Goal: Information Seeking & Learning: Learn about a topic

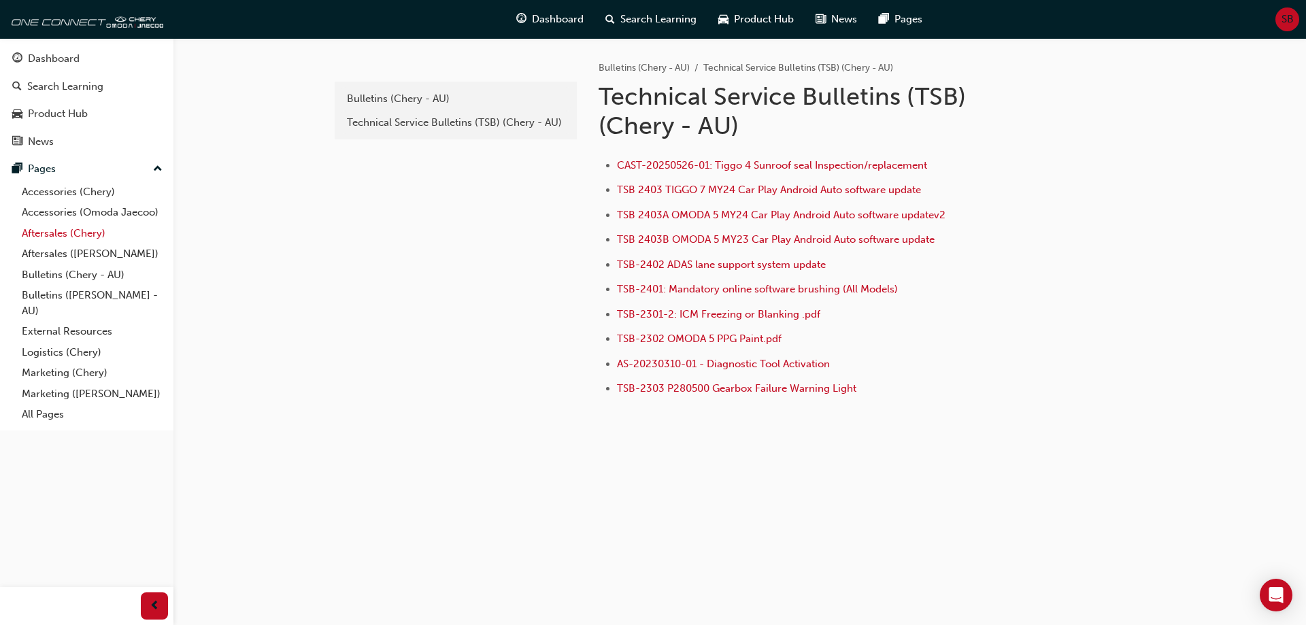
click at [73, 234] on link "Aftersales (Chery)" at bounding box center [92, 233] width 152 height 21
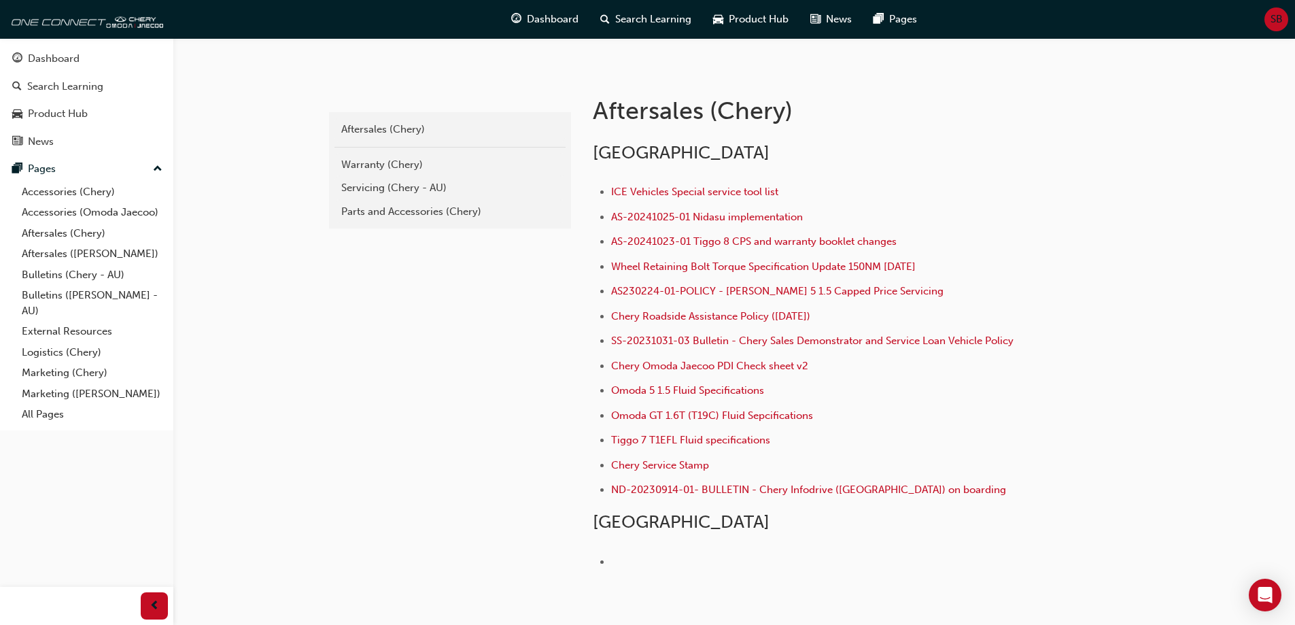
scroll to position [272, 0]
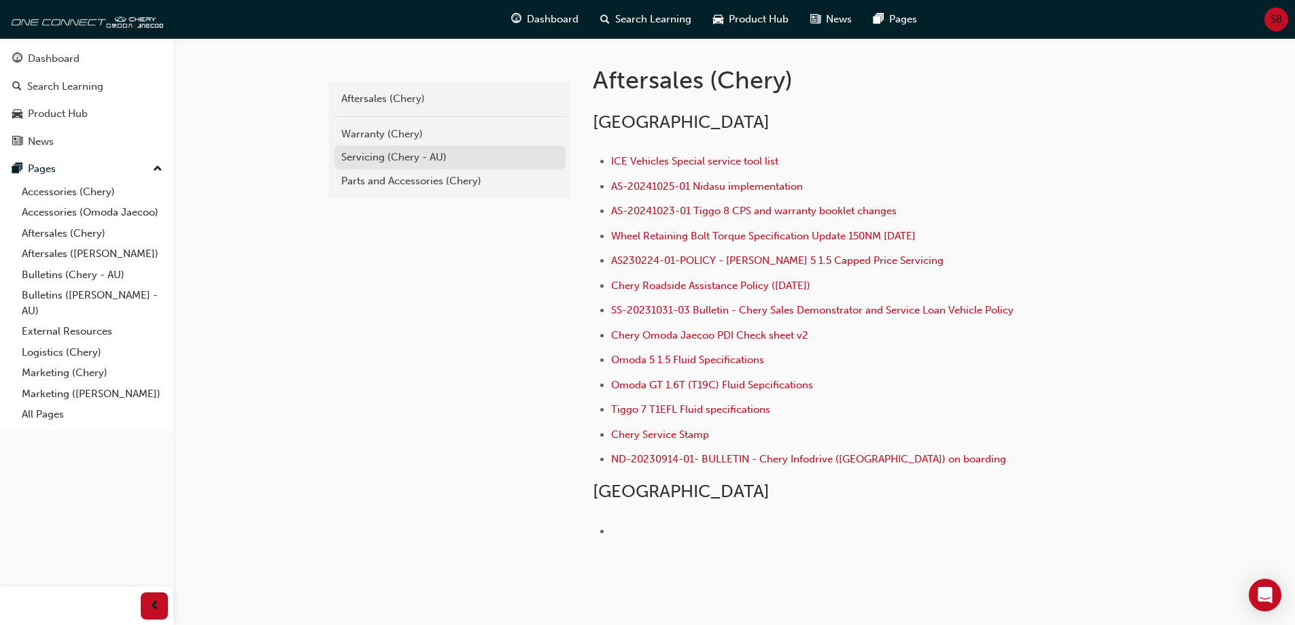
click at [391, 160] on div "Servicing (Chery - AU)" at bounding box center [450, 158] width 218 height 16
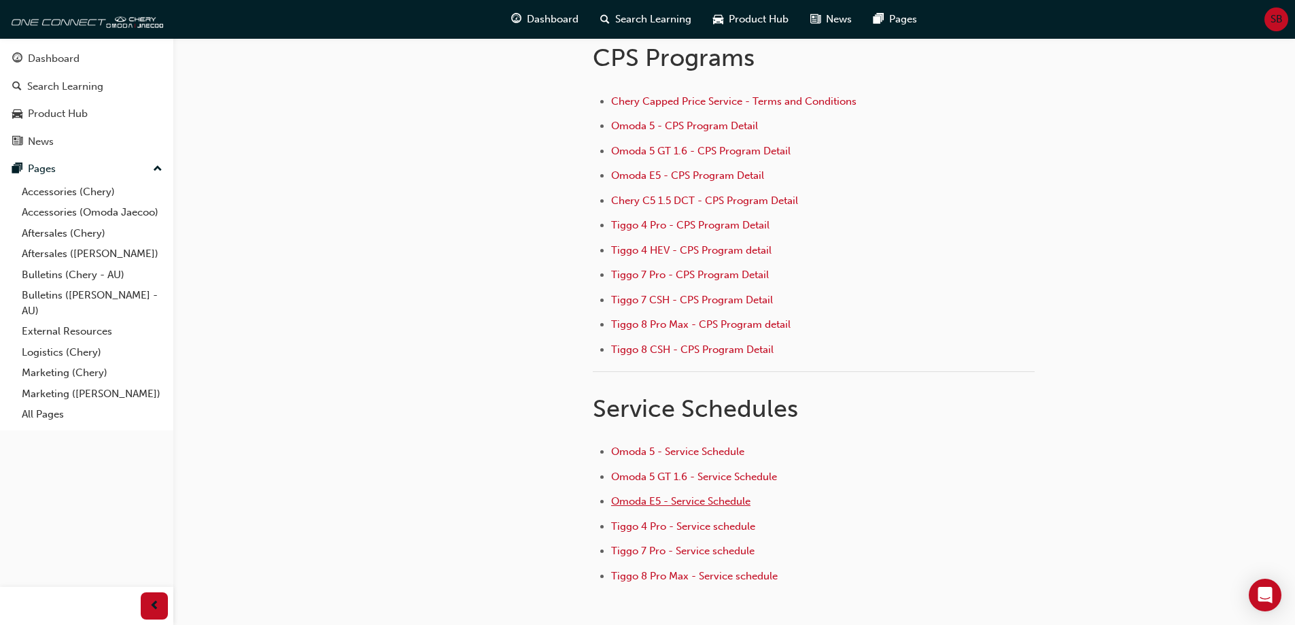
scroll to position [136, 0]
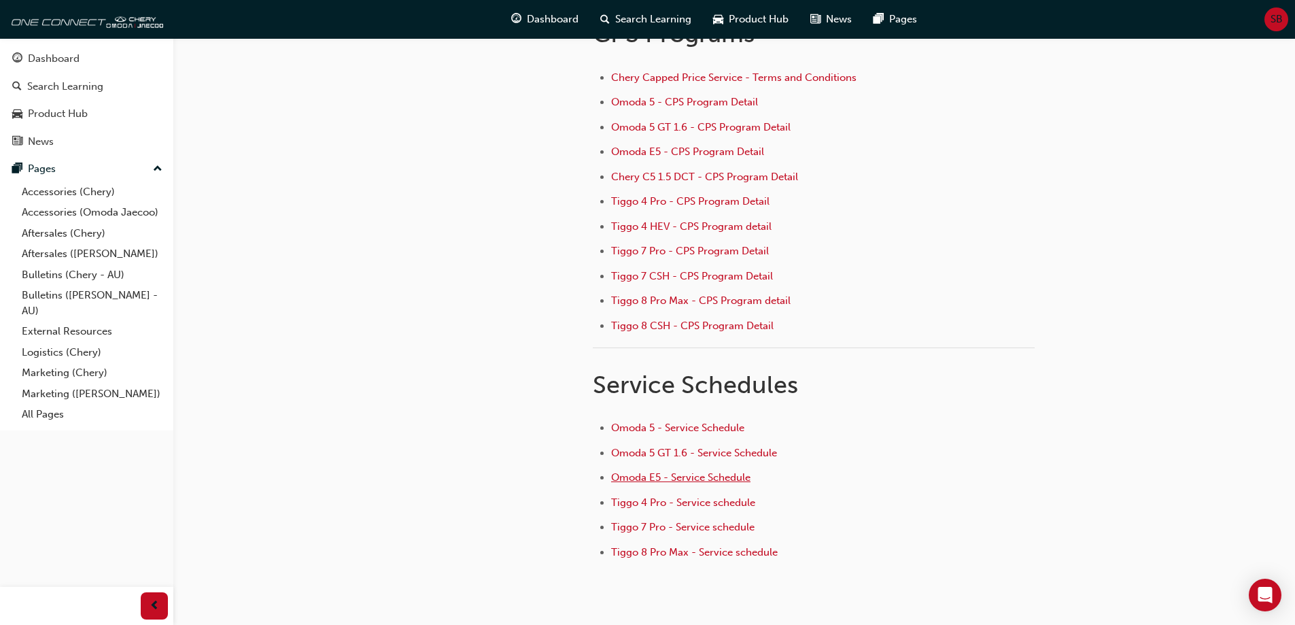
click at [717, 473] on span "Omoda E5 - Service Schedule" at bounding box center [680, 477] width 139 height 12
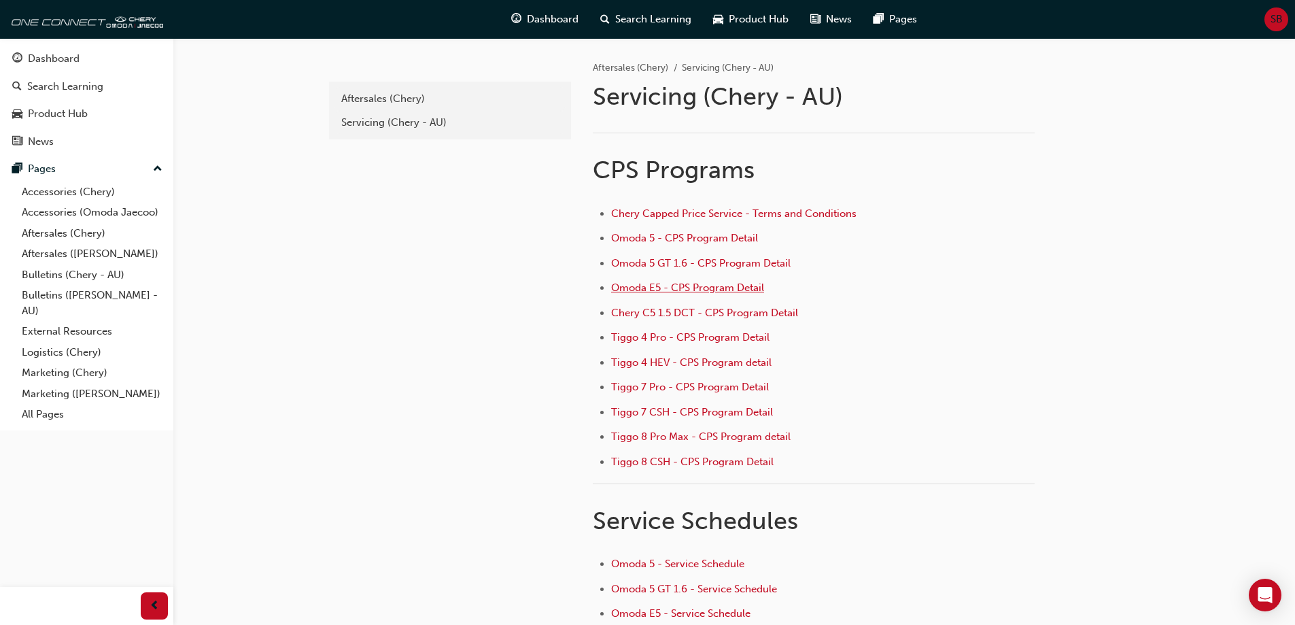
click at [706, 288] on span "Omoda E5 - CPS Program Detail" at bounding box center [687, 288] width 153 height 12
